Goal: Navigation & Orientation: Find specific page/section

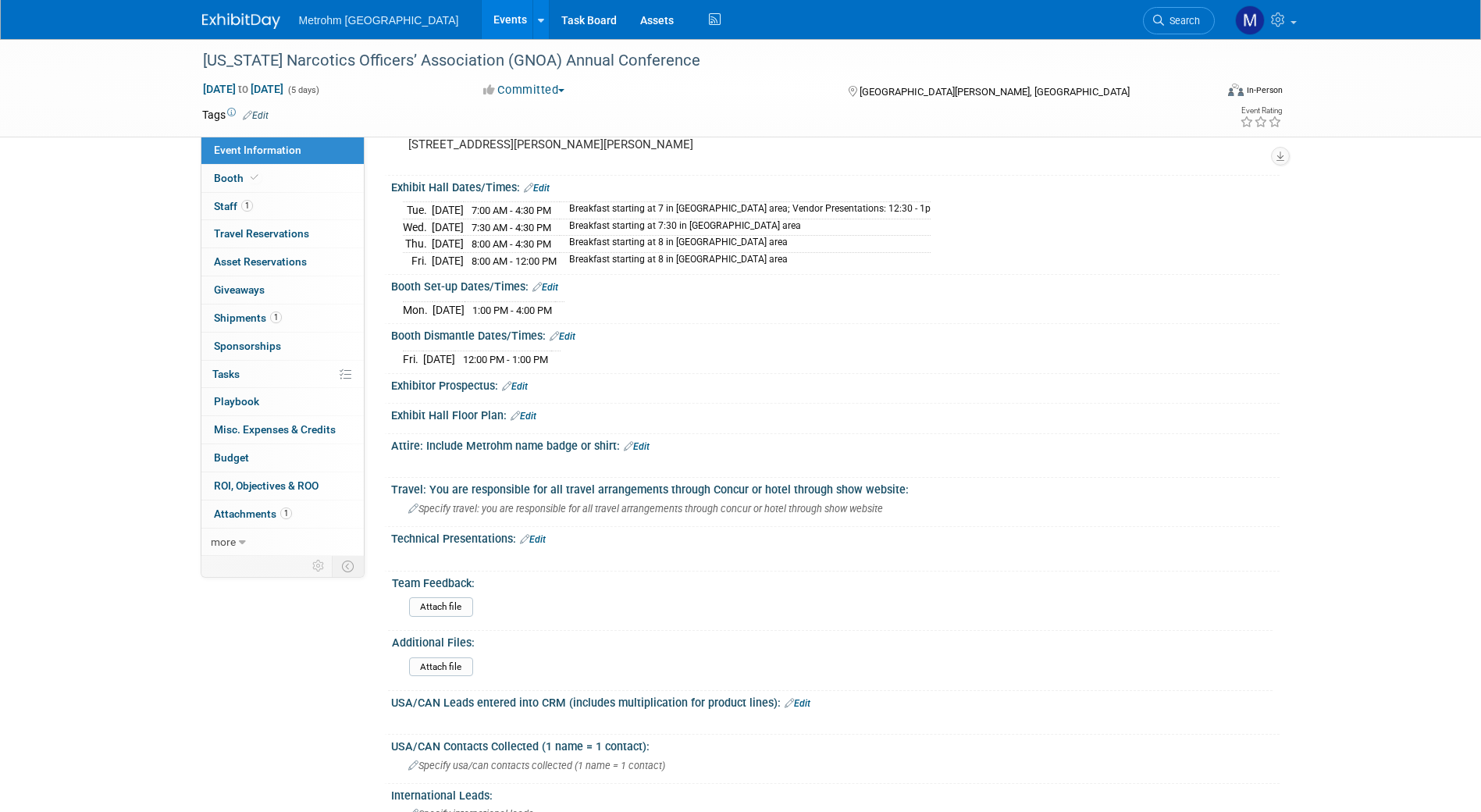
click at [260, 13] on link at bounding box center [250, 13] width 97 height 13
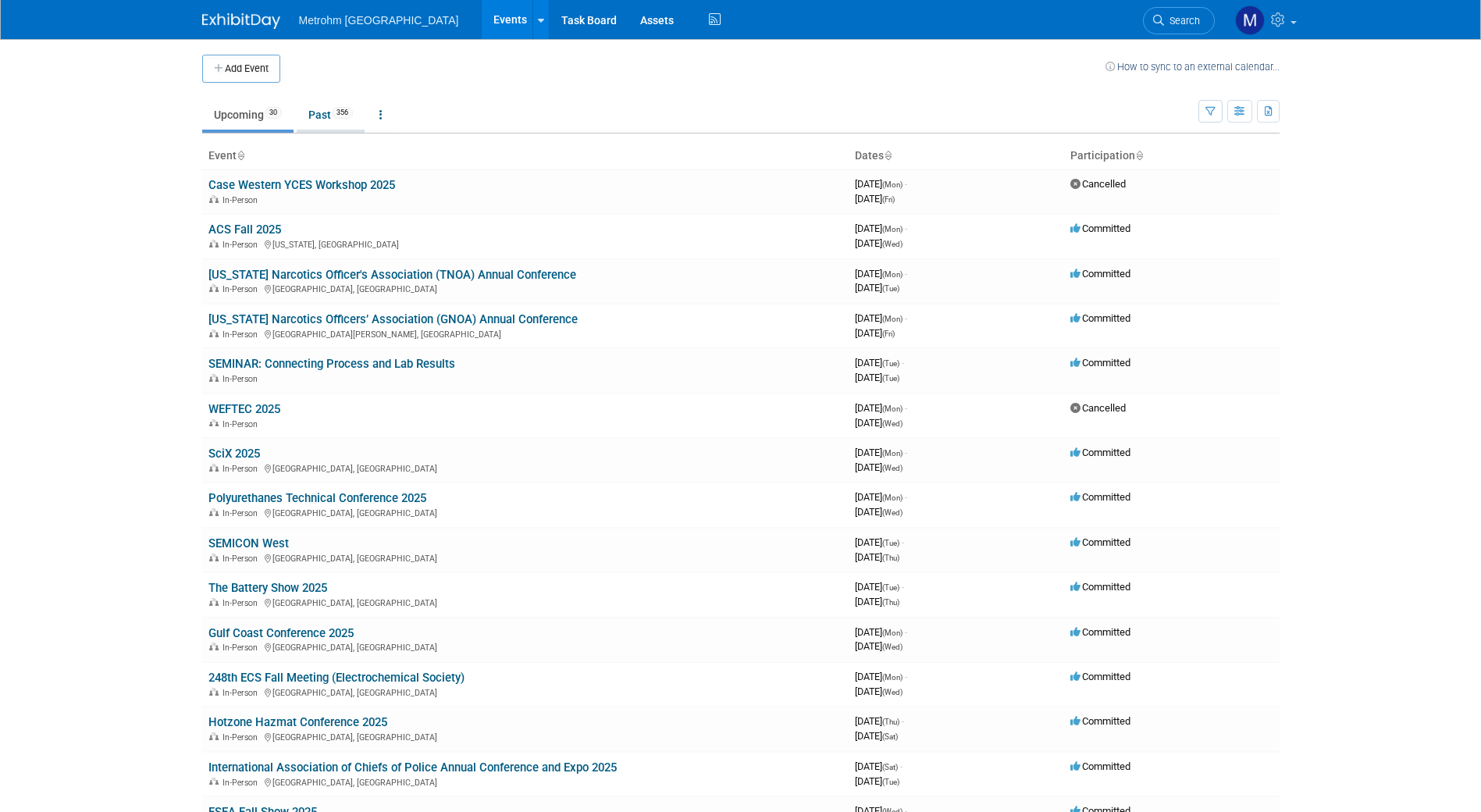
click at [353, 111] on span "356" at bounding box center [343, 113] width 22 height 12
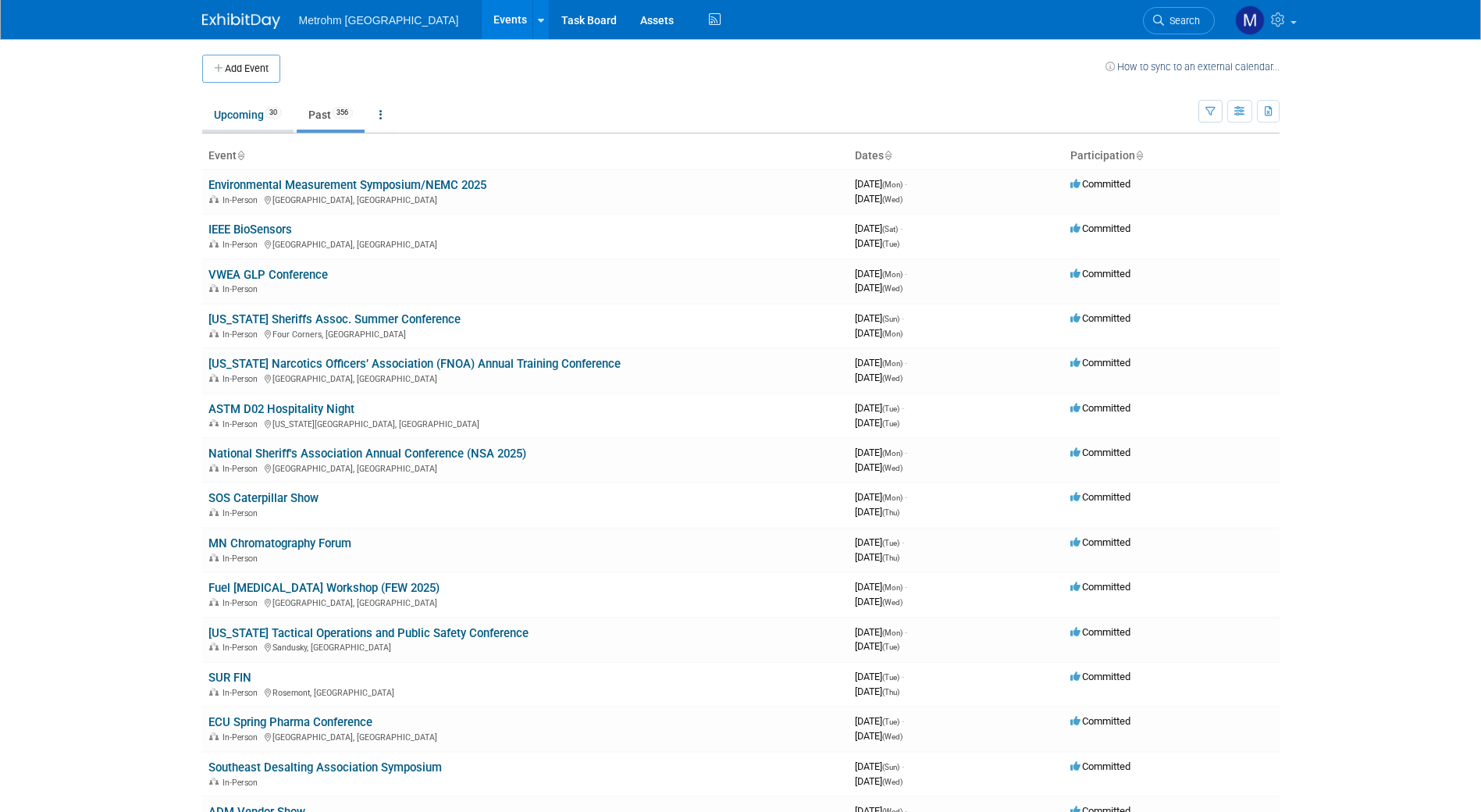
click at [252, 114] on link "Upcoming 30" at bounding box center [247, 115] width 91 height 29
